Goal: Task Accomplishment & Management: Use online tool/utility

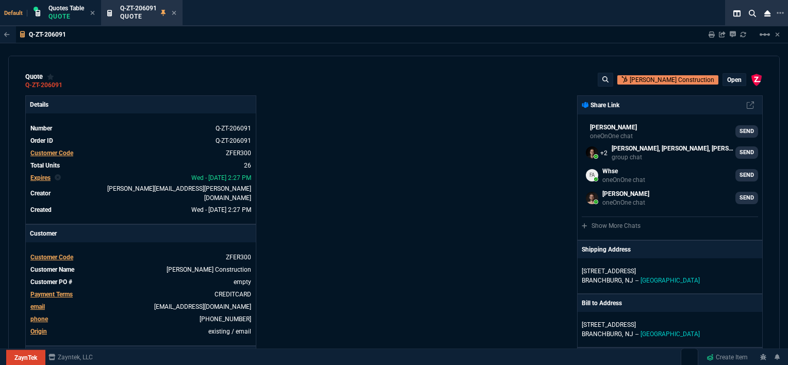
select select "12: [PERSON_NAME]"
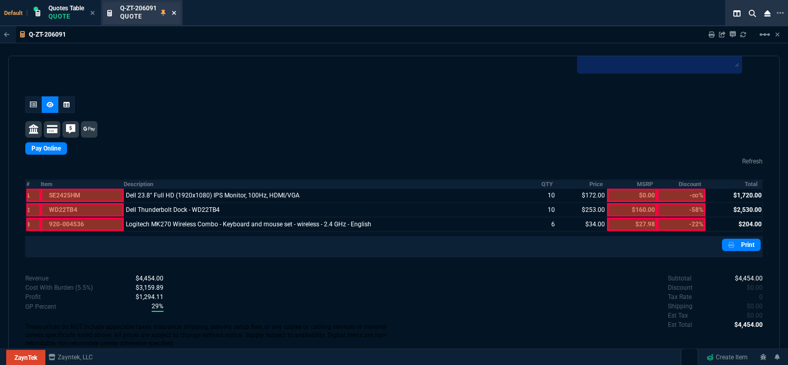
click at [173, 11] on icon at bounding box center [174, 13] width 4 height 4
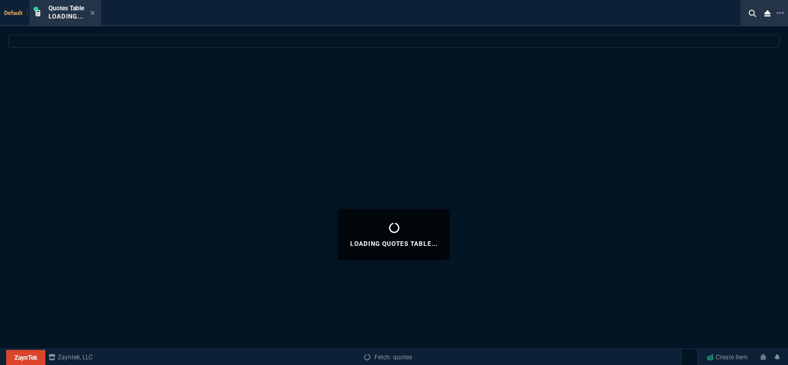
select select
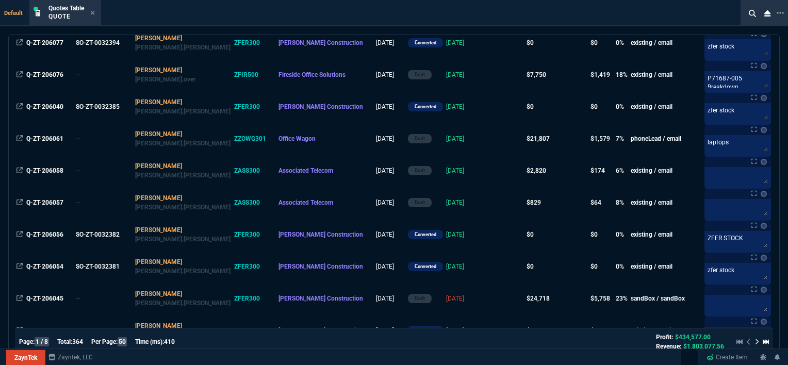
scroll to position [206, 0]
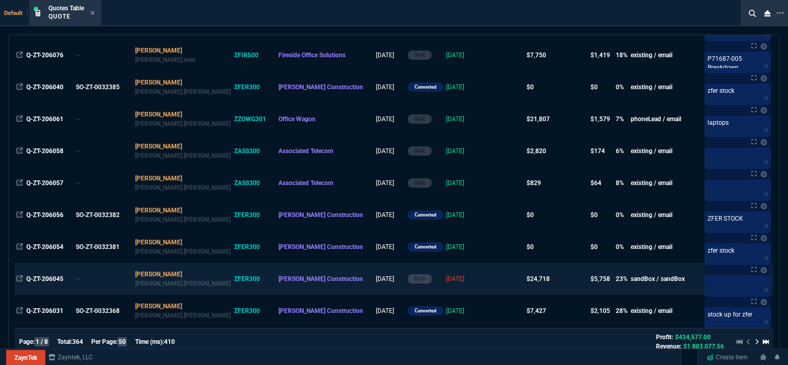
click at [485, 283] on td at bounding box center [505, 279] width 40 height 32
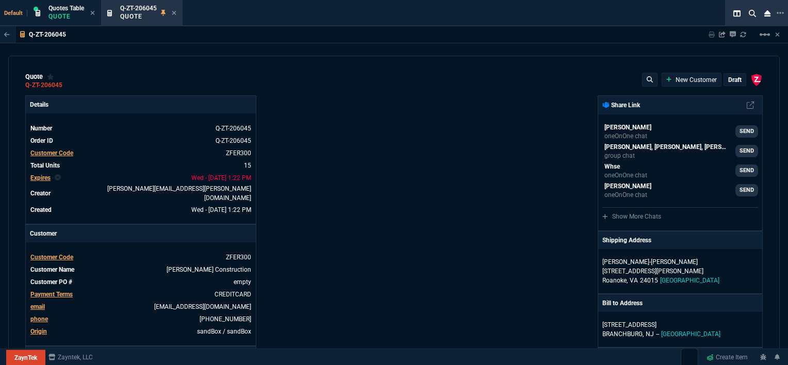
type input "100"
type input "995"
type input "22"
type input "190"
type input "11"
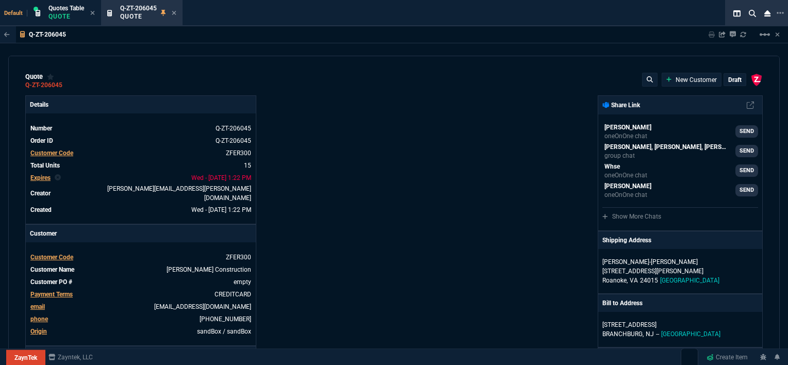
type input "135"
type input "18"
type input "211"
type input "100"
type input "2085"
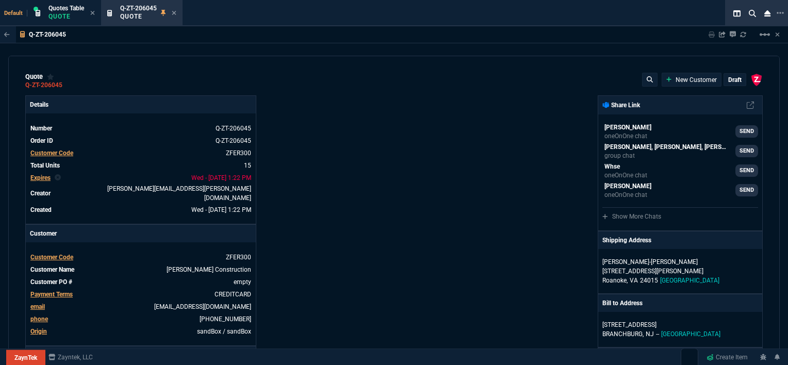
type input "100"
type input "1665"
type input "13"
type input "361"
type input "20"
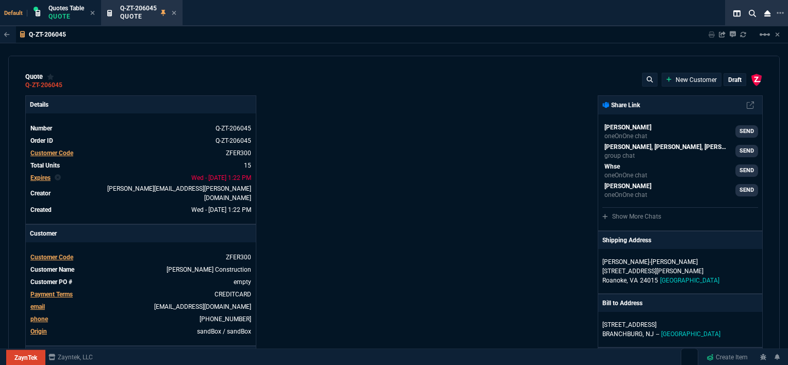
type input "715"
type input "3"
type input "12"
type input "11"
type input "88"
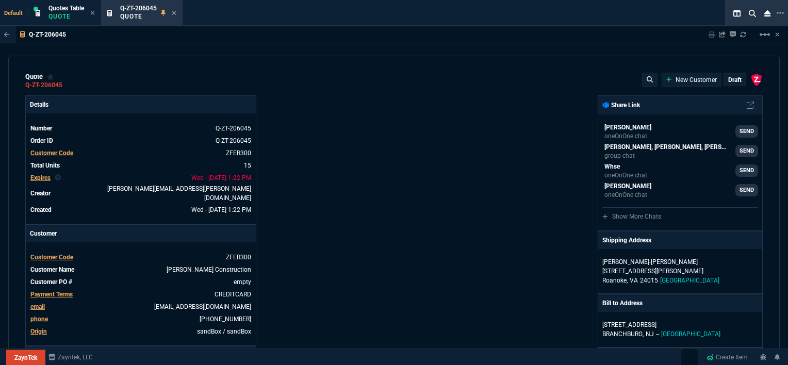
type input "2"
type input "33"
type input "10"
type input "121"
type input "3"
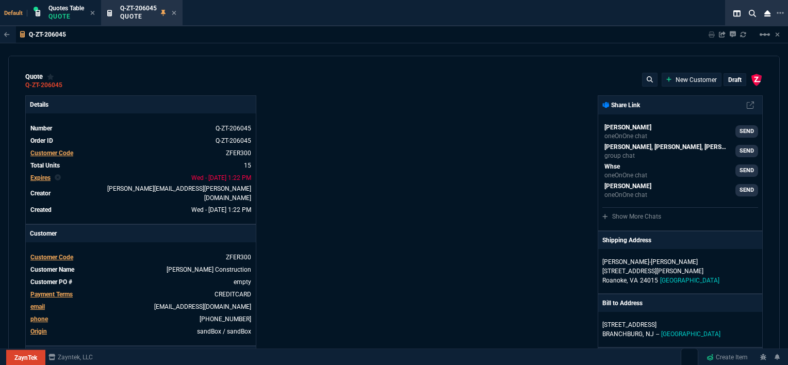
type input "75"
type input "2"
type input "59"
type input "0"
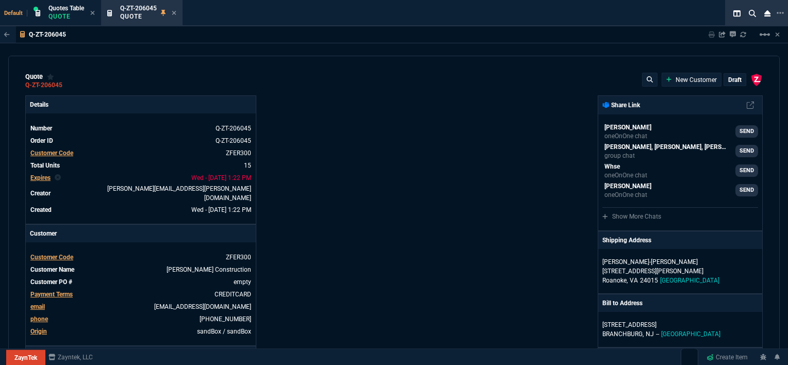
type input "1260.57"
type input "21"
type input "1178.09"
type input "28"
type input "1908.52"
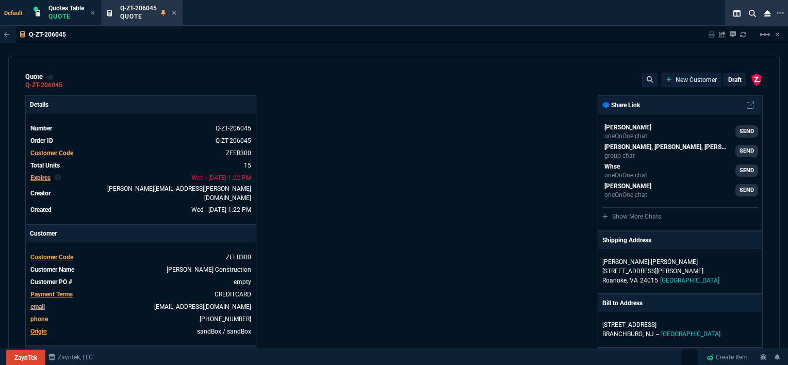
type input "33"
type input "1746.35"
type input "34"
type input "2844.07"
type input "27"
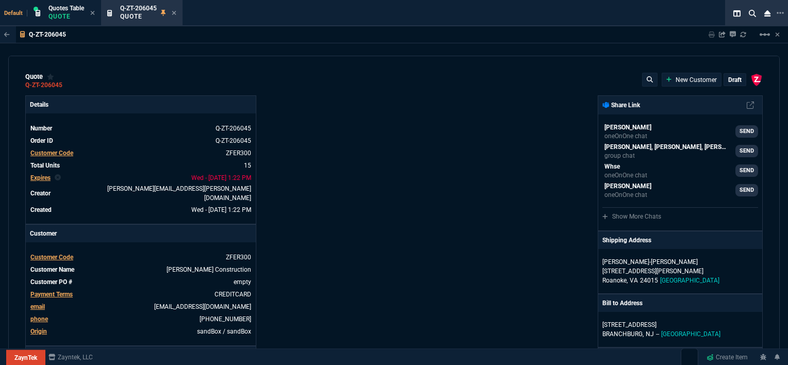
type input "2494.8"
type input "33"
type input "3548.15"
type input "24"
type input "4041.58"
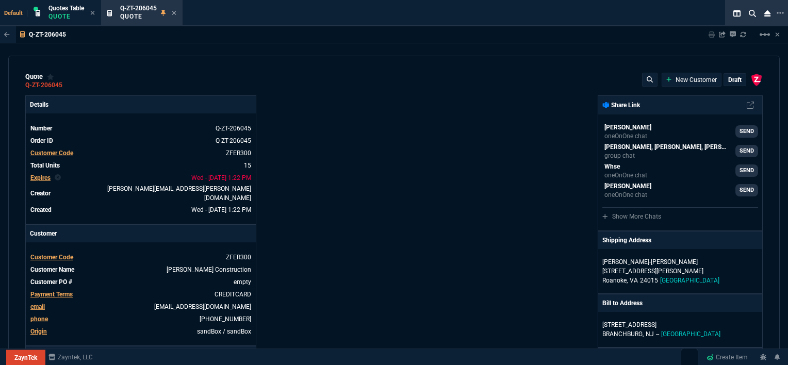
type input "10"
type input "699"
type input "33"
type input "1049"
type input "26"
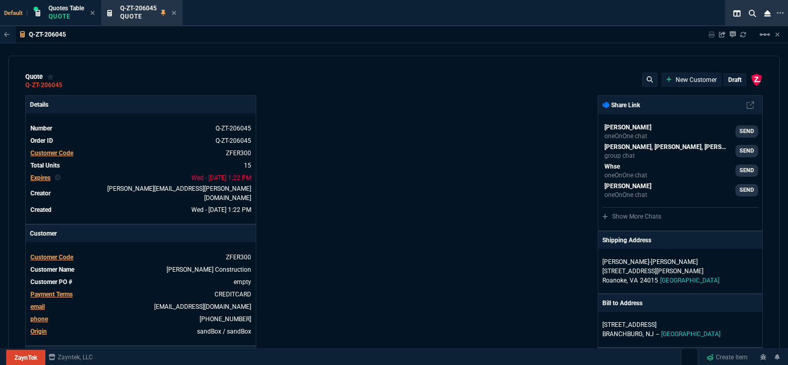
type input "1999"
type input "33"
type input "1649"
type input "27"
type input "4352.04"
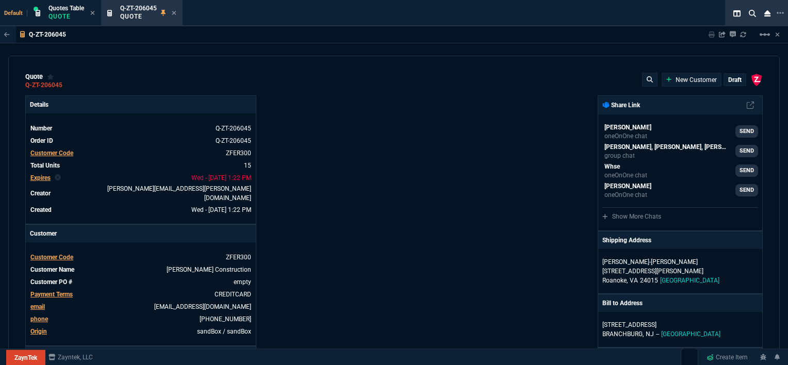
type input "33"
type input "4964.65"
type input "26"
type input "6409.36"
type input "100"
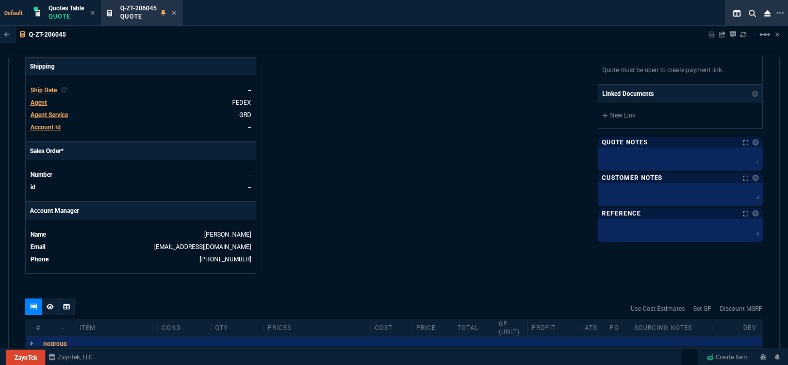
scroll to position [464, 0]
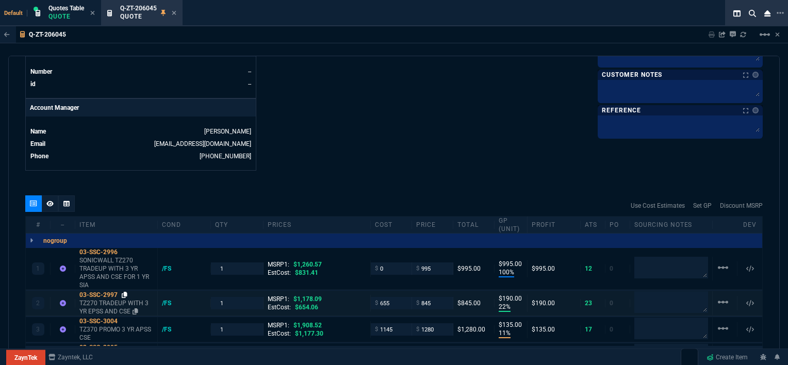
click at [124, 292] on icon at bounding box center [125, 295] width 6 height 6
